Goal: Check status: Check status

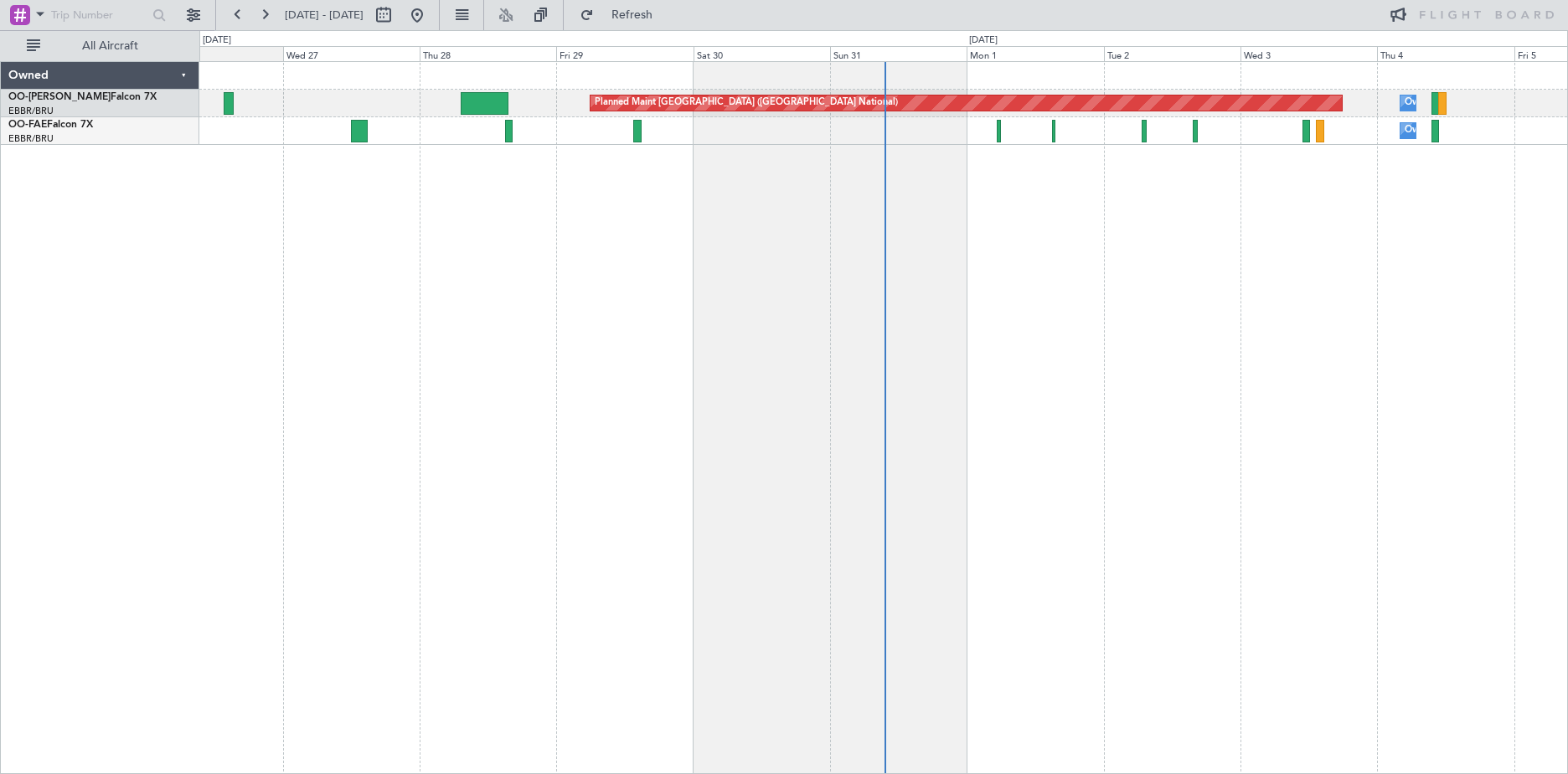
drag, startPoint x: 264, startPoint y: 11, endPoint x: 297, endPoint y: 46, distance: 48.1
click at [264, 11] on button at bounding box center [264, 15] width 26 height 26
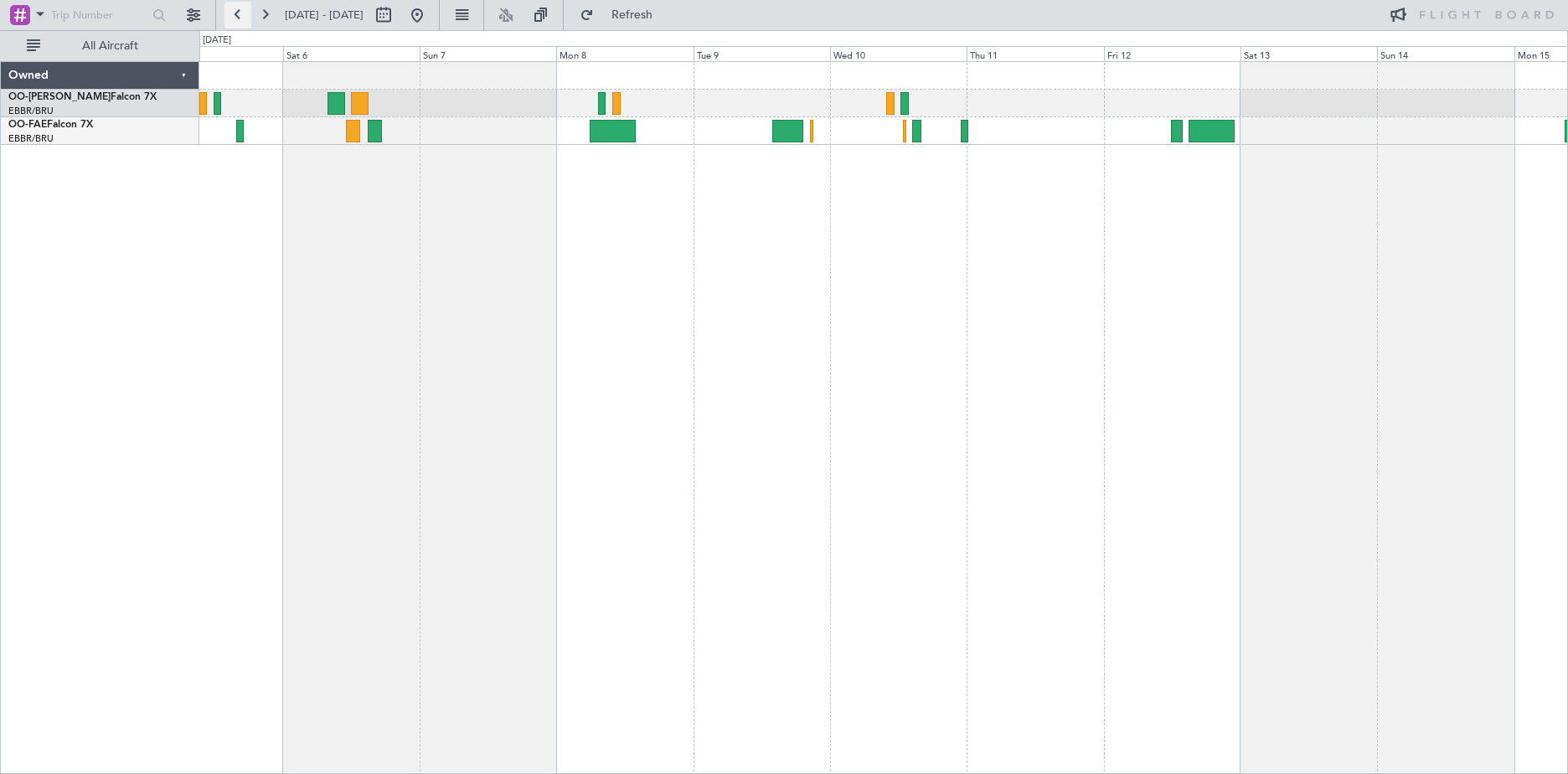
click at [234, 15] on button at bounding box center [238, 15] width 26 height 26
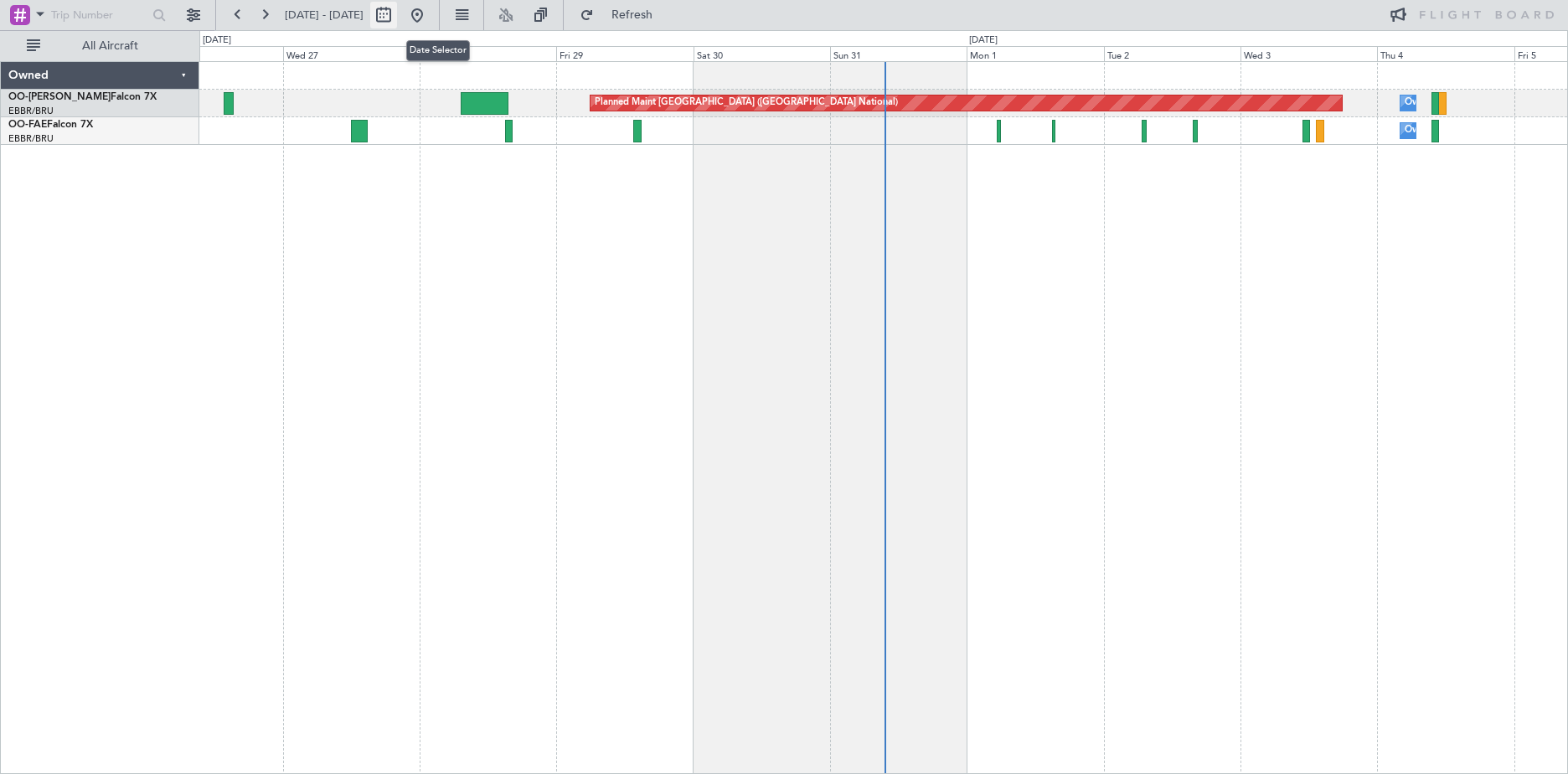
click at [397, 13] on button at bounding box center [383, 15] width 26 height 26
select select "8"
select select "2025"
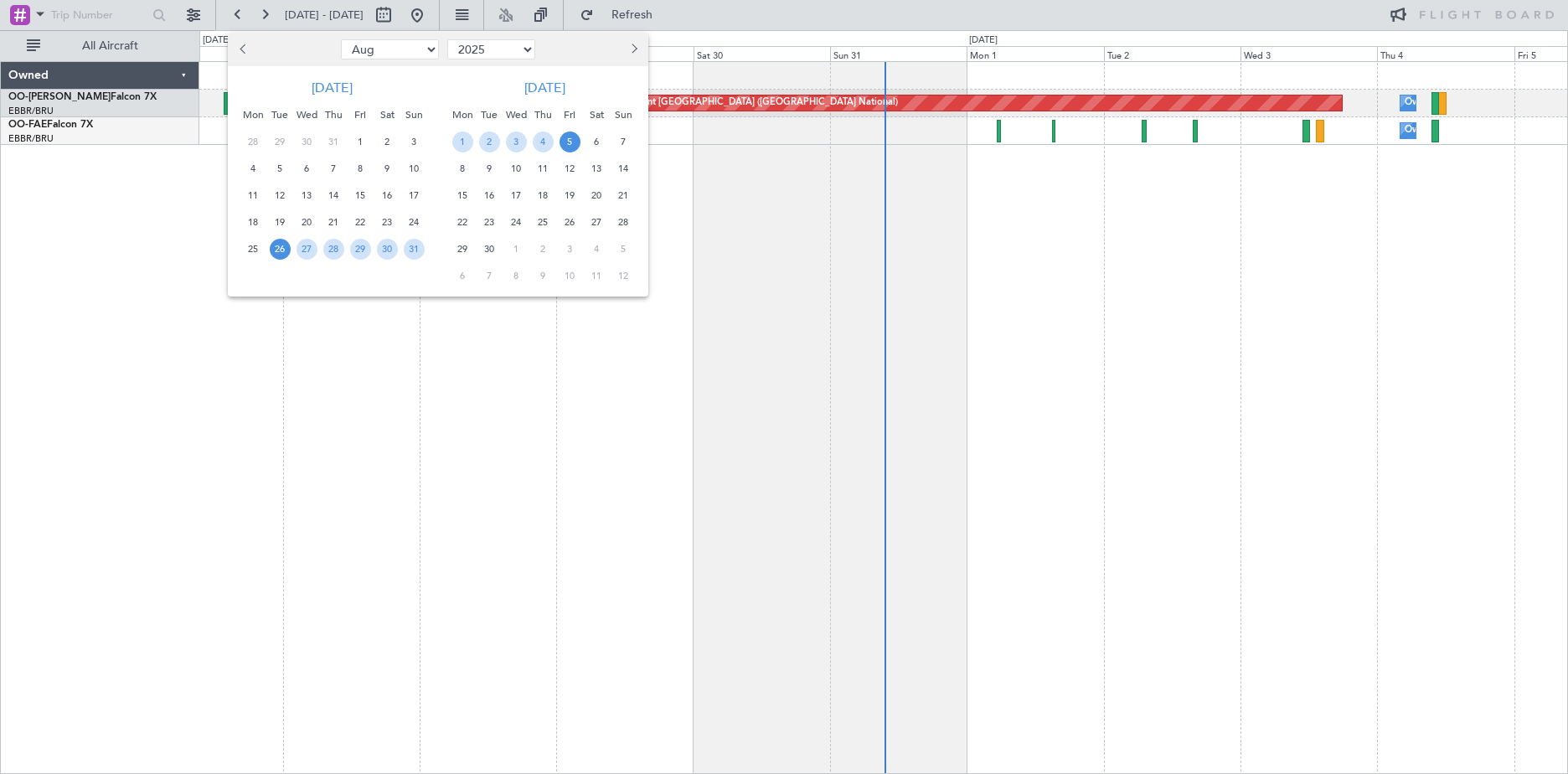
click at [574, 138] on span "5" at bounding box center [570, 142] width 21 height 21
click at [569, 136] on span "5" at bounding box center [570, 142] width 21 height 21
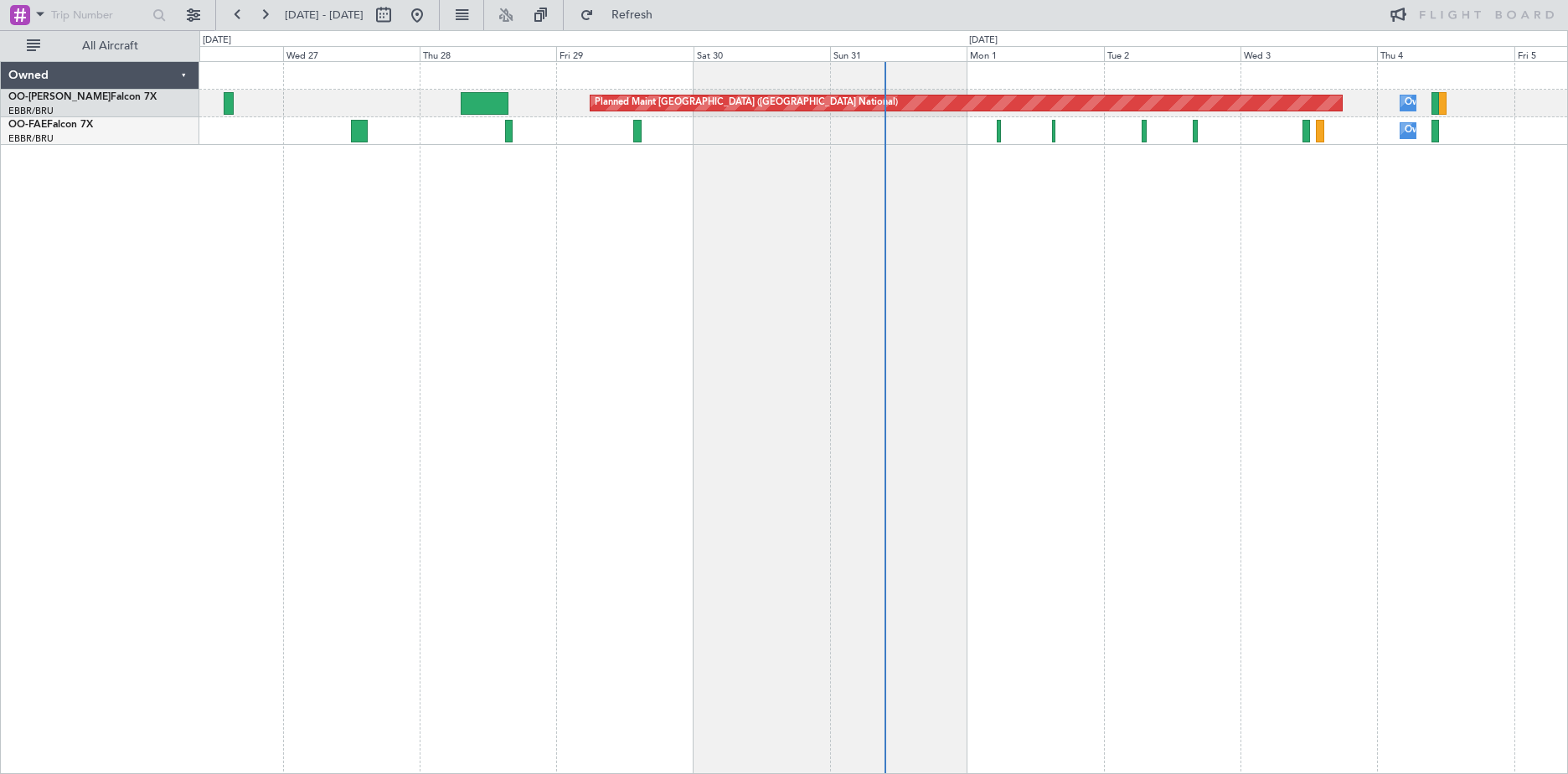
select select "9"
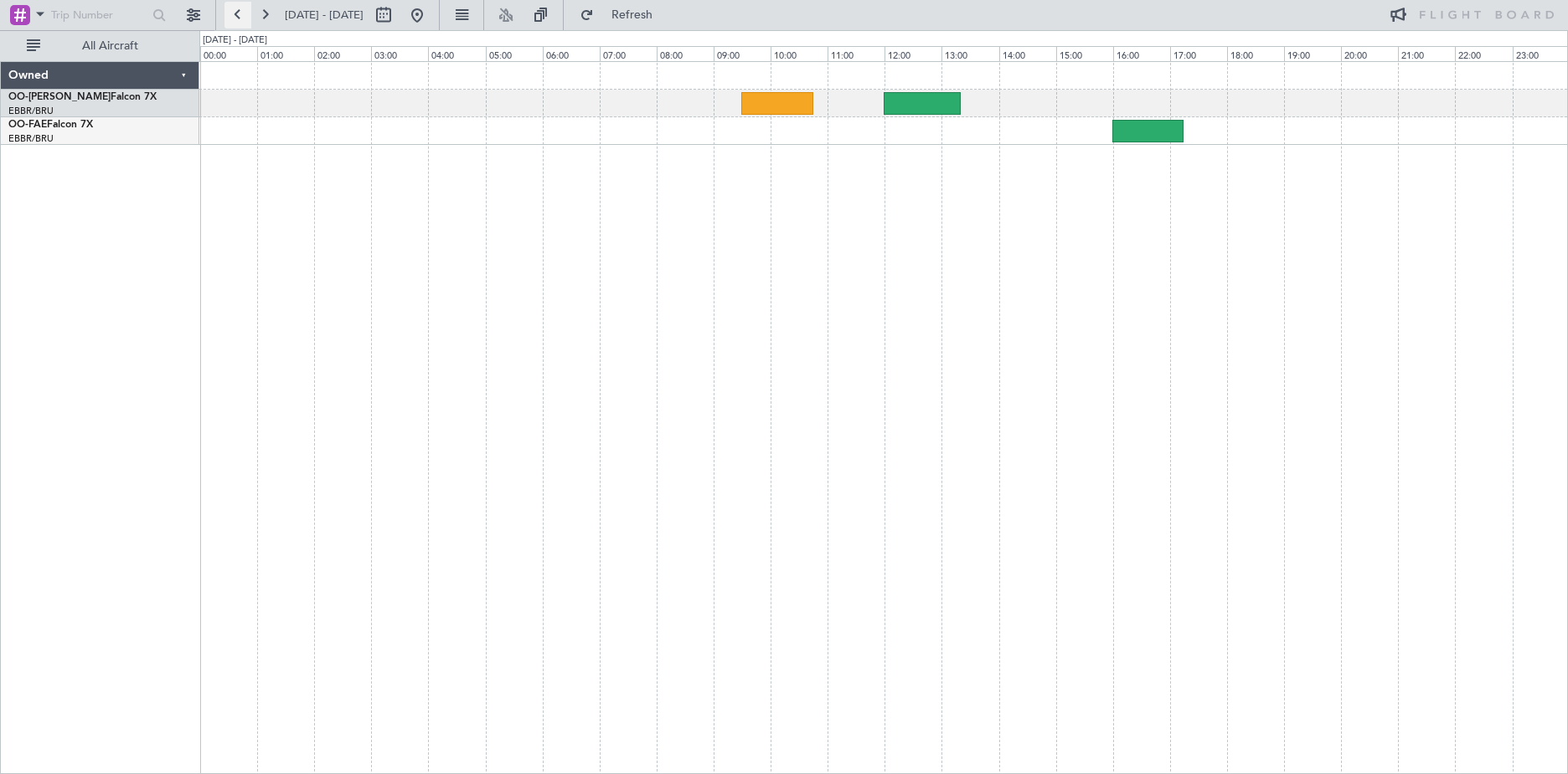
click at [235, 15] on button at bounding box center [238, 15] width 26 height 26
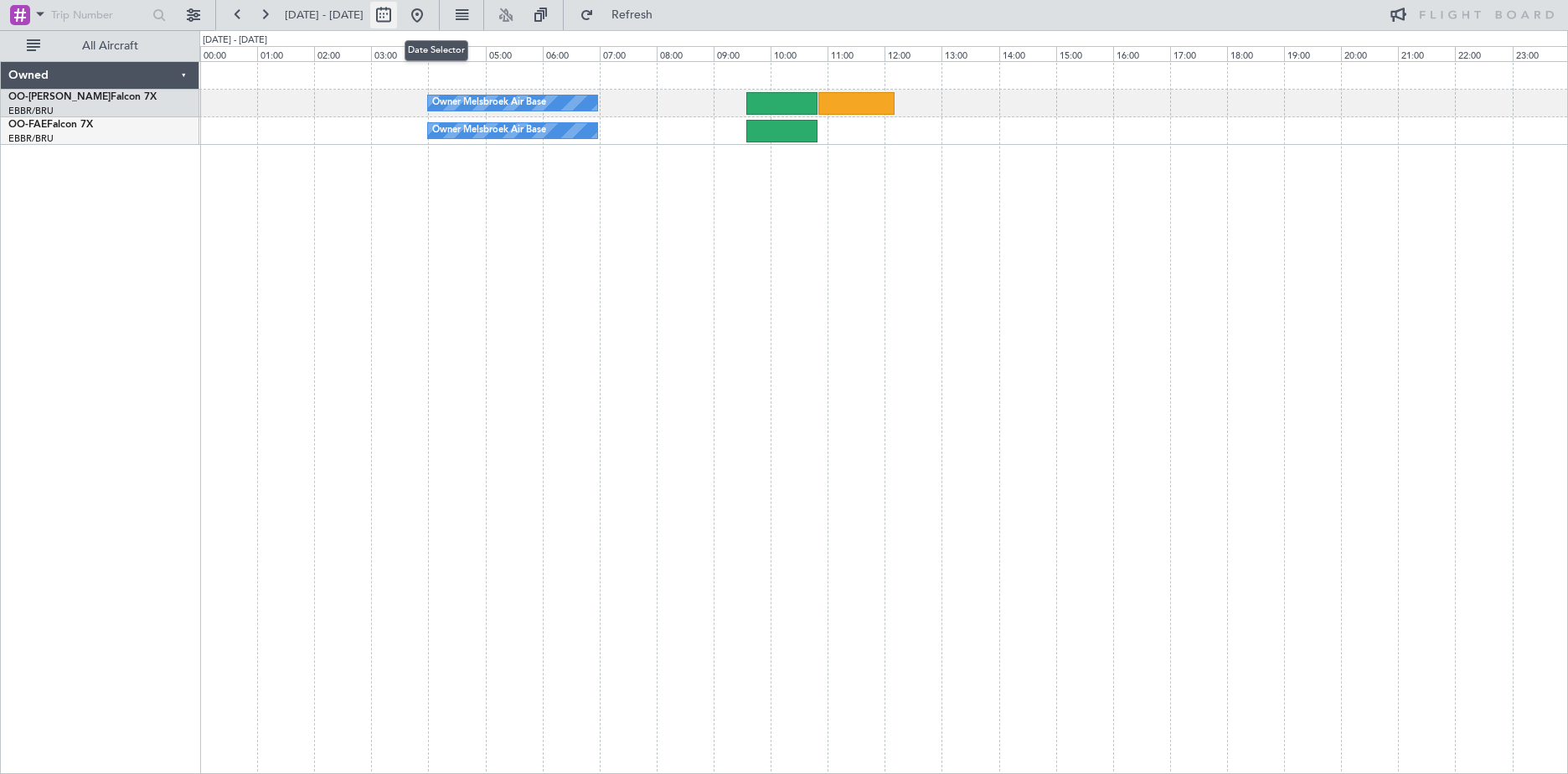
click at [397, 13] on button at bounding box center [383, 15] width 26 height 26
select select "9"
select select "2025"
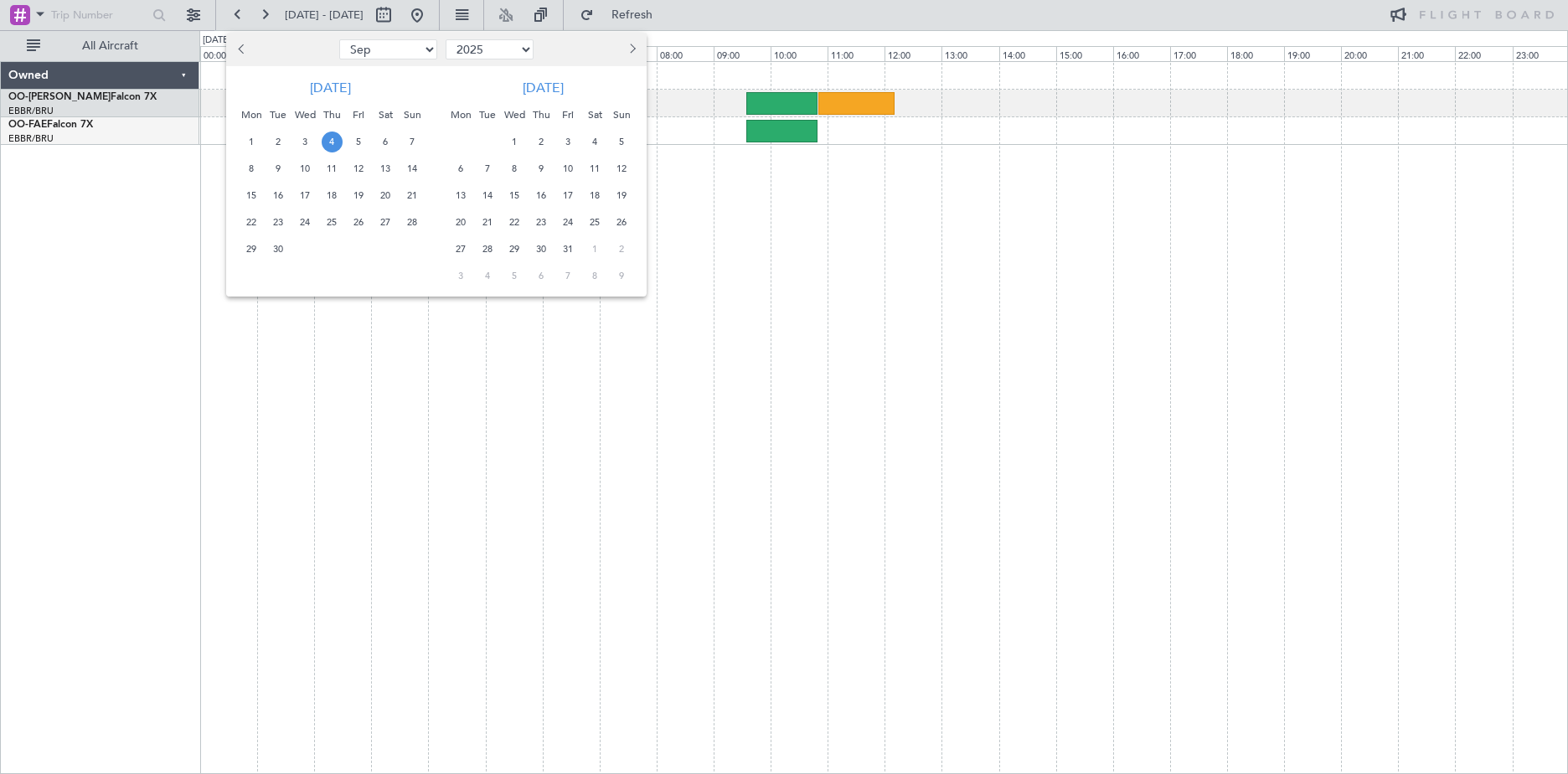
click at [331, 142] on span "4" at bounding box center [332, 142] width 21 height 21
click at [413, 142] on span "7" at bounding box center [413, 142] width 21 height 21
